Goal: Task Accomplishment & Management: Use online tool/utility

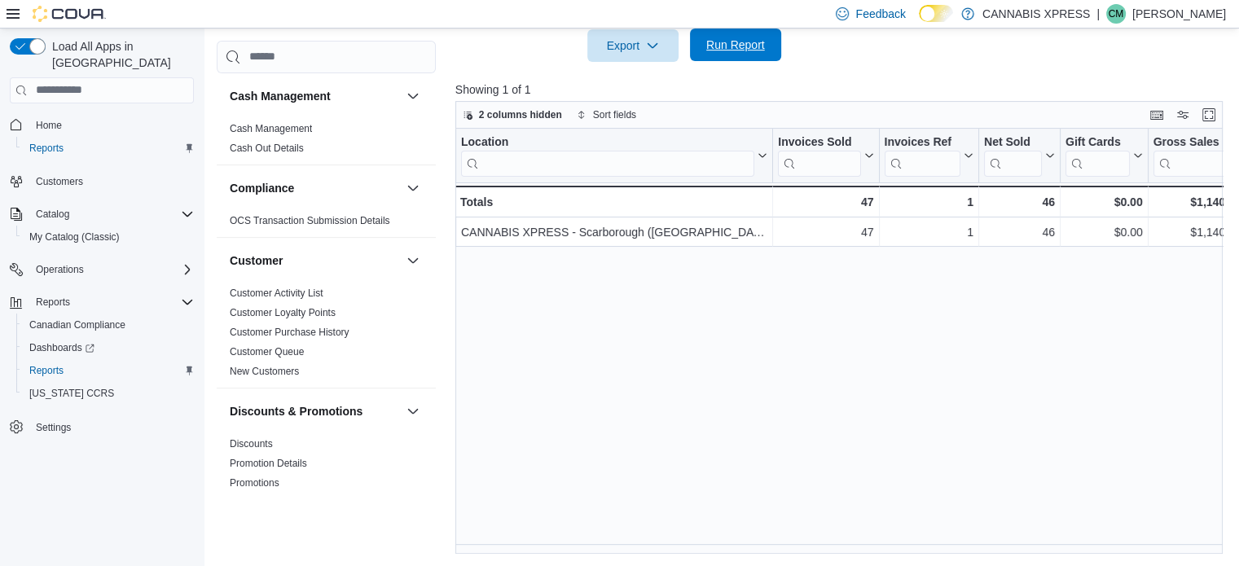
scroll to position [1124, 0]
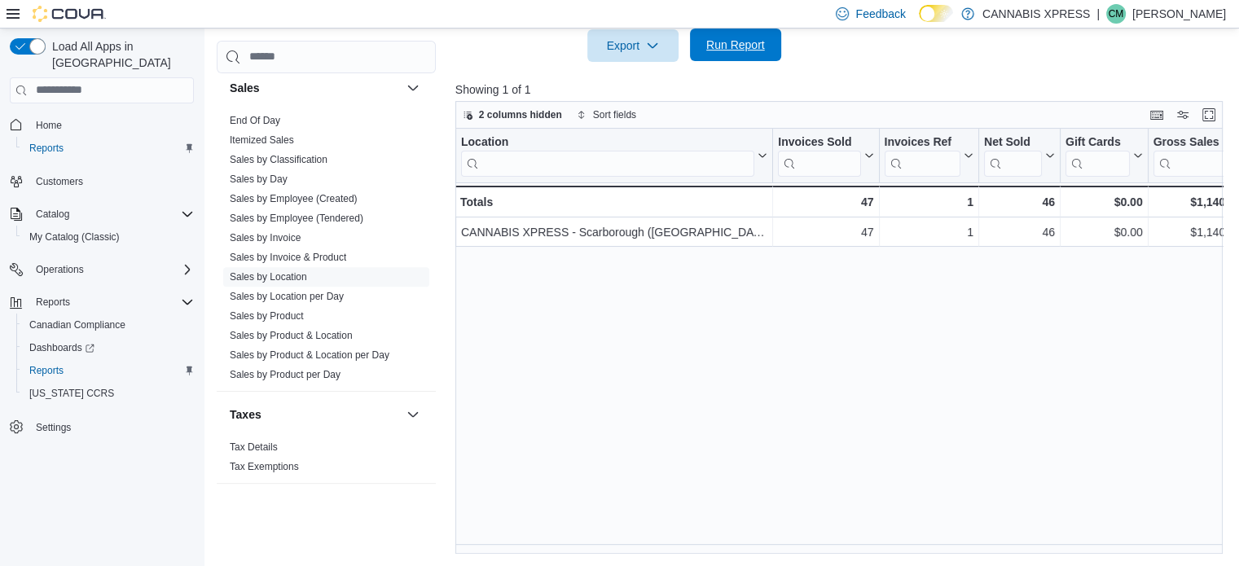
click at [724, 37] on span "Run Report" at bounding box center [735, 45] width 59 height 16
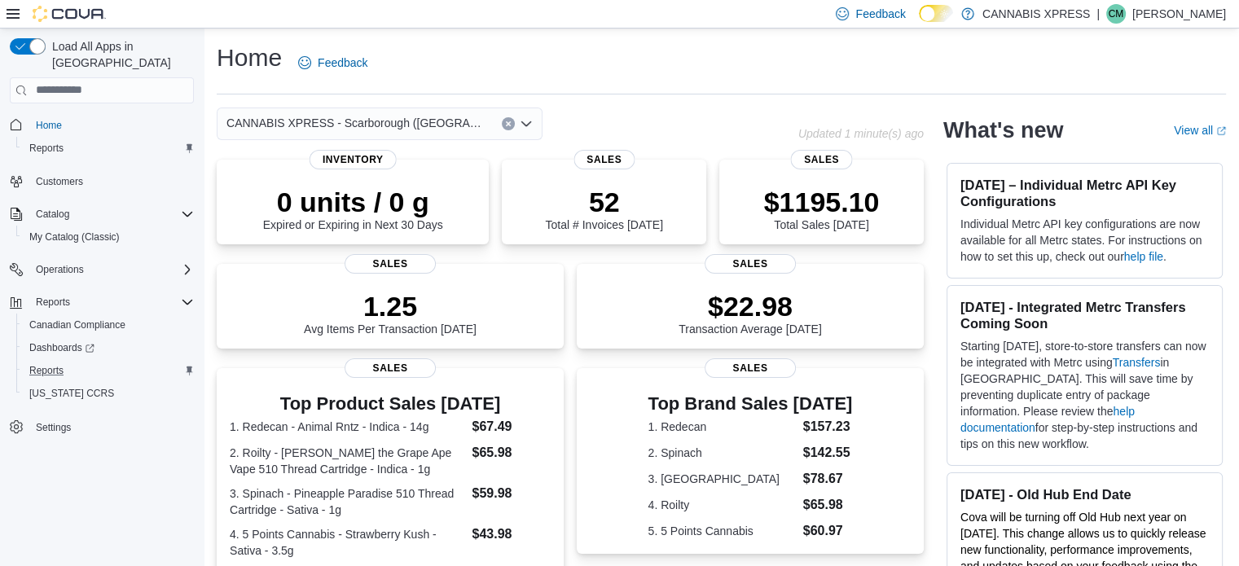
click at [42, 359] on button "Reports" at bounding box center [108, 370] width 184 height 23
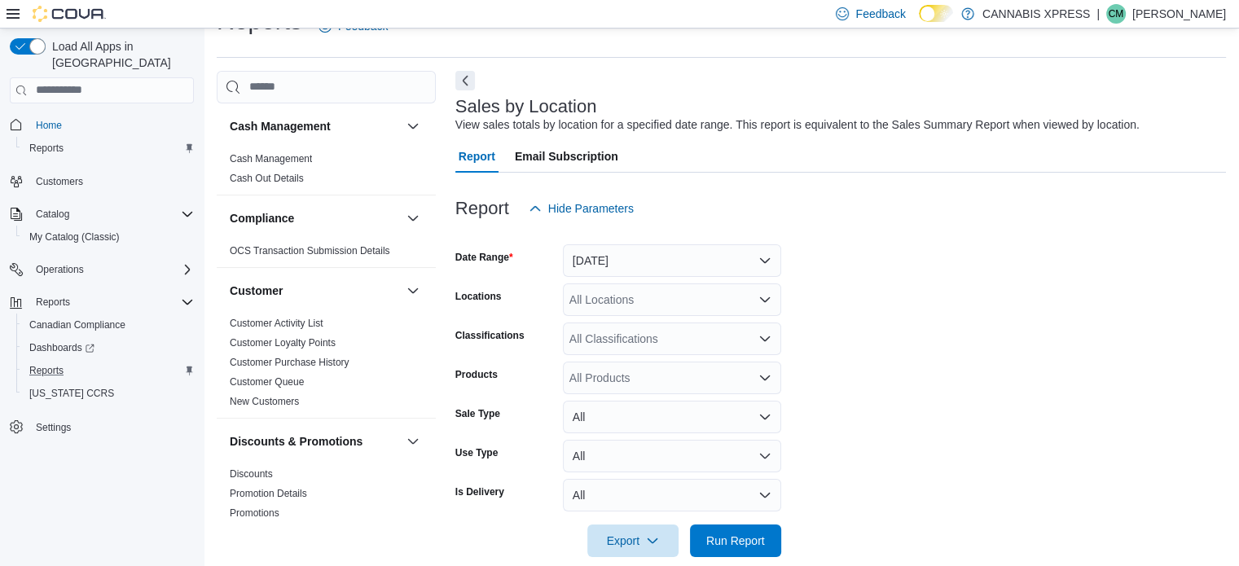
scroll to position [37, 0]
click at [666, 266] on button "[DATE]" at bounding box center [672, 260] width 218 height 33
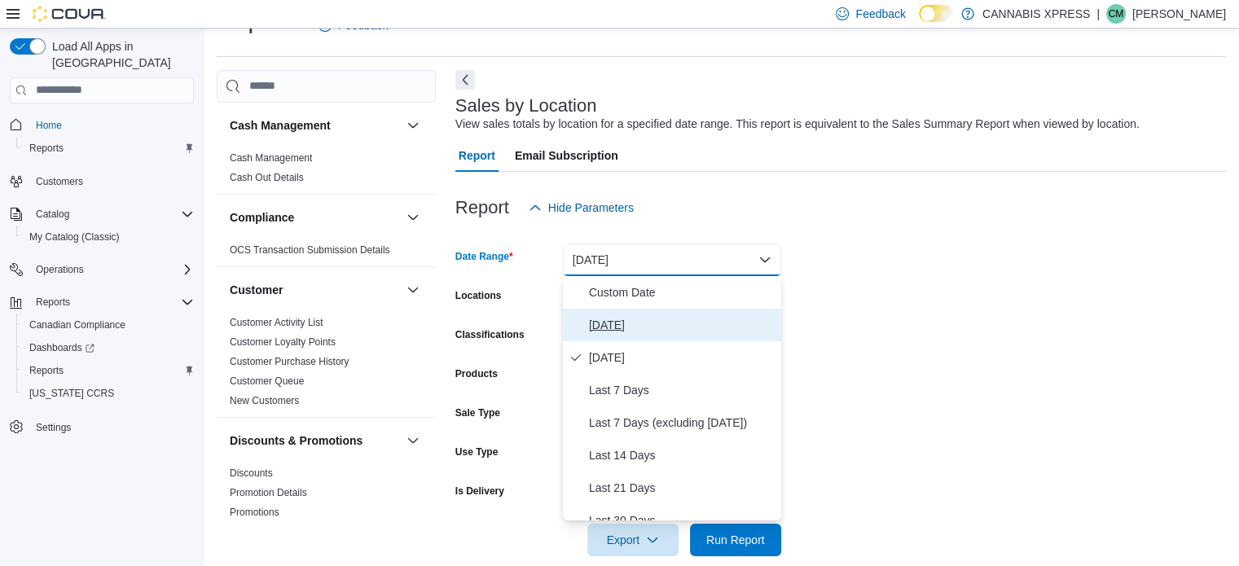
click at [631, 318] on span "[DATE]" at bounding box center [682, 325] width 186 height 20
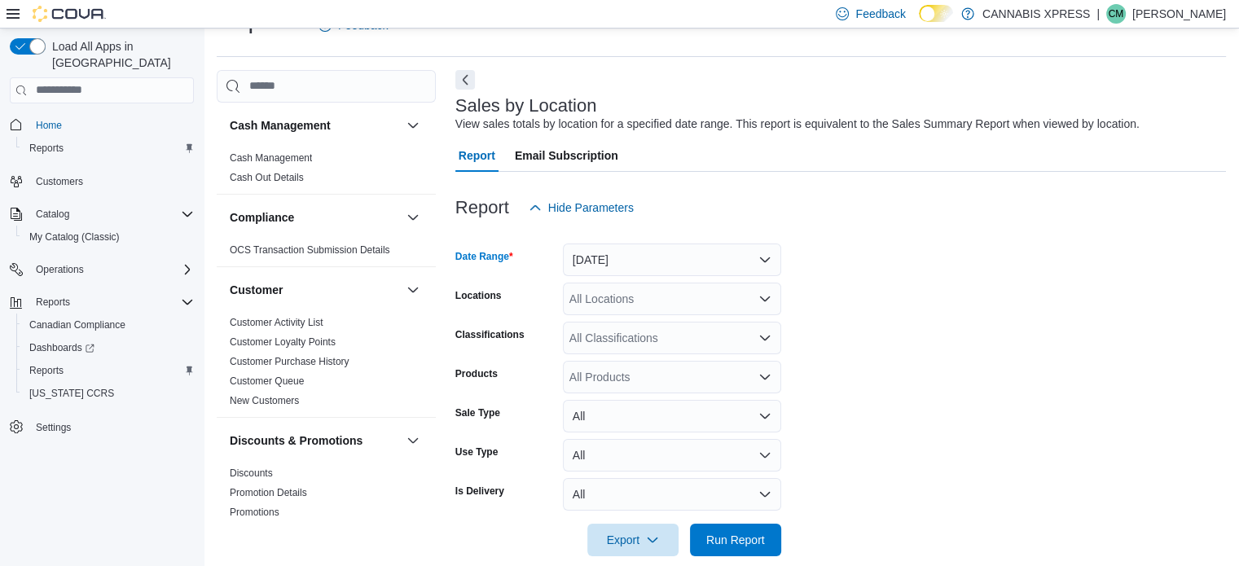
click at [633, 304] on div "All Locations" at bounding box center [672, 299] width 218 height 33
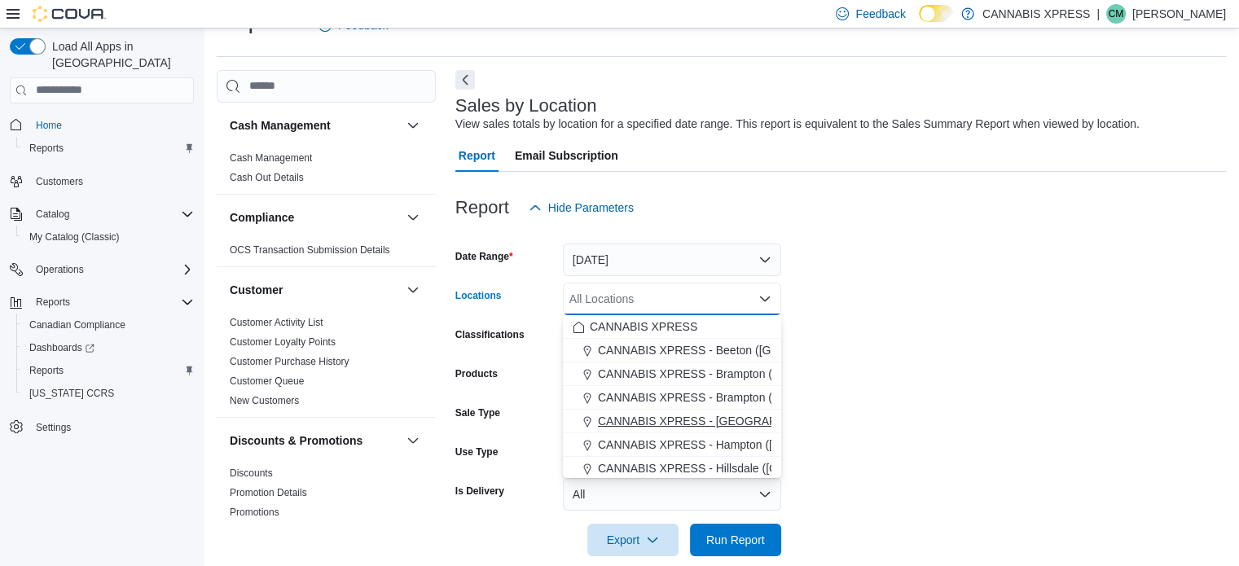
scroll to position [163, 0]
click at [646, 422] on span "CANNABIS XPRESS - Scarborough ([GEOGRAPHIC_DATA])" at bounding box center [754, 423] width 313 height 16
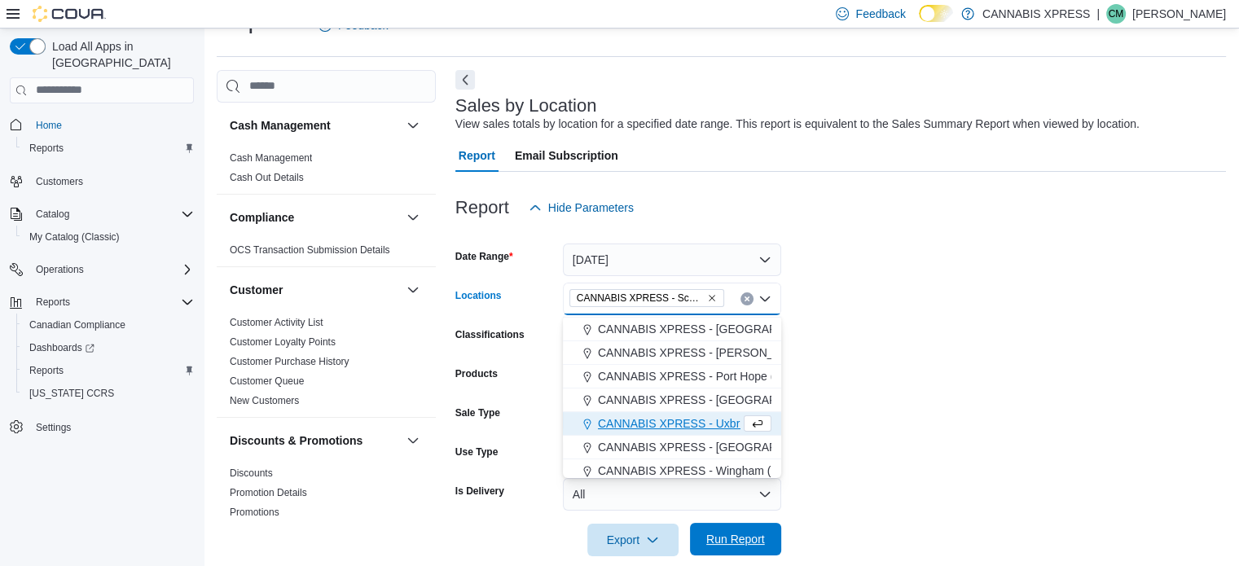
click at [733, 540] on span "Run Report" at bounding box center [735, 539] width 59 height 16
